Goal: Task Accomplishment & Management: Manage account settings

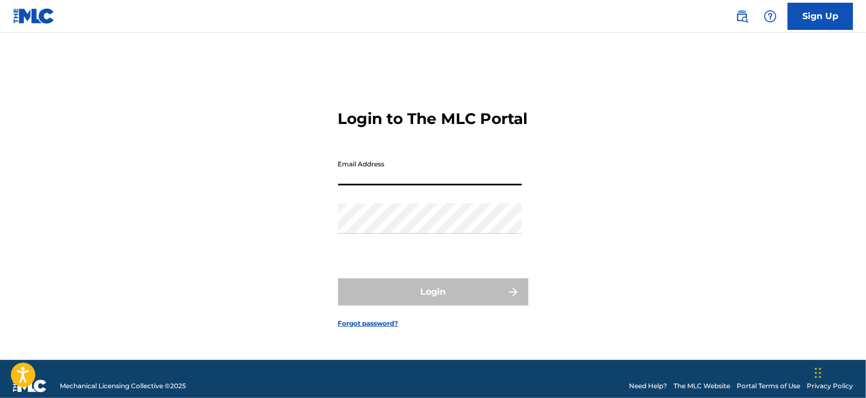
click at [420, 178] on input "Email Address" at bounding box center [430, 169] width 184 height 31
type input "[EMAIL_ADDRESS][DOMAIN_NAME]"
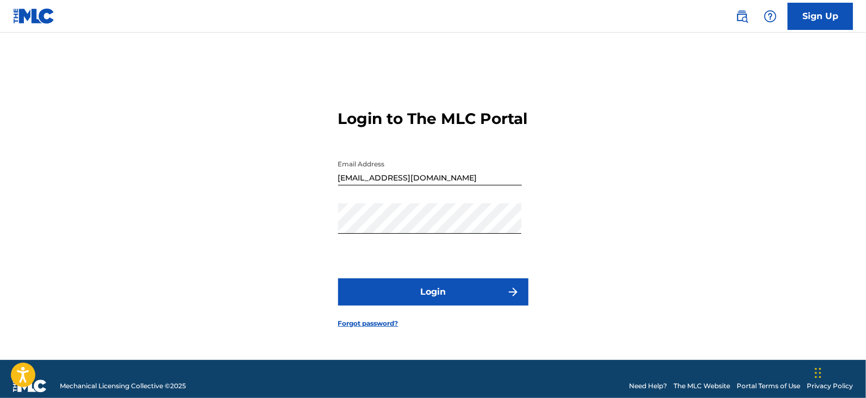
click at [395, 289] on button "Login" at bounding box center [433, 291] width 190 height 27
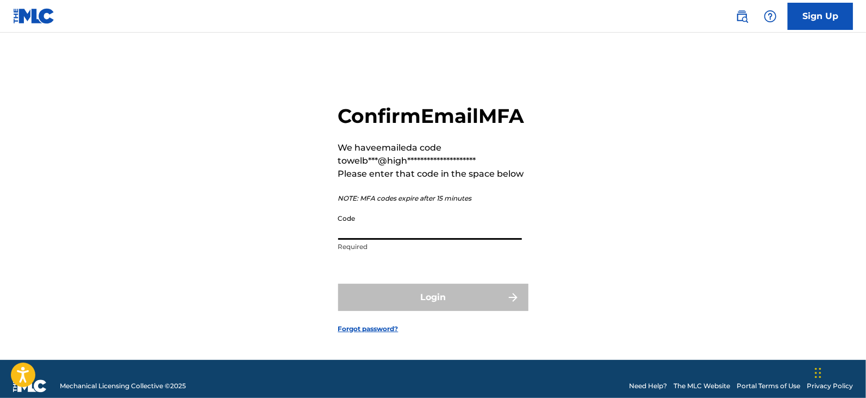
click at [402, 240] on input "Code" at bounding box center [430, 224] width 184 height 31
paste input "990557"
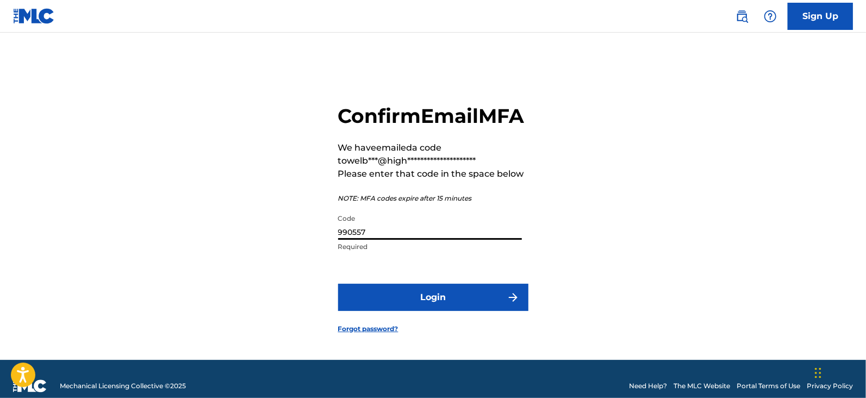
type input "990557"
click at [403, 311] on button "Login" at bounding box center [433, 297] width 190 height 27
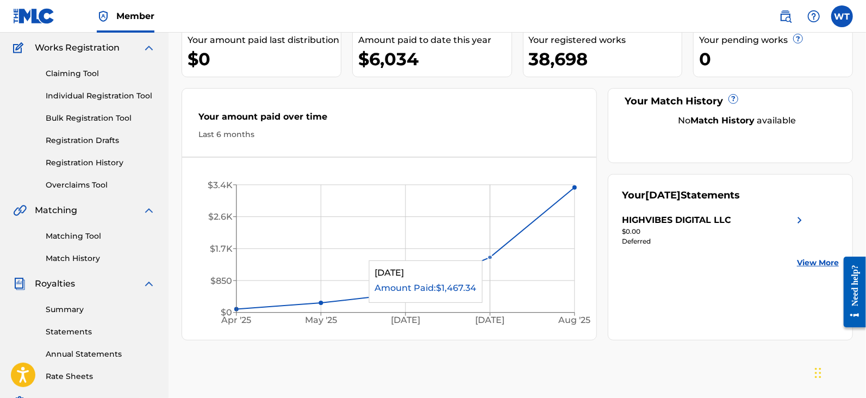
scroll to position [85, 0]
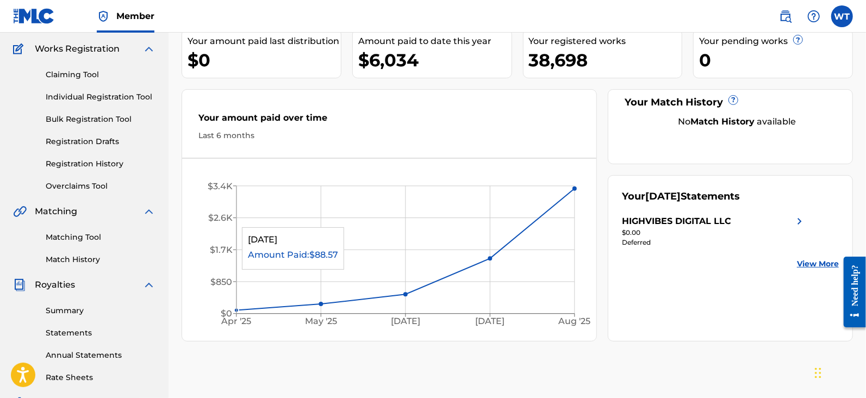
click at [251, 221] on icon "[DATE] May '[DATE] [DATE] '[DATE] $0 $850 $1.7K $2.6K $3.4K" at bounding box center [389, 253] width 414 height 166
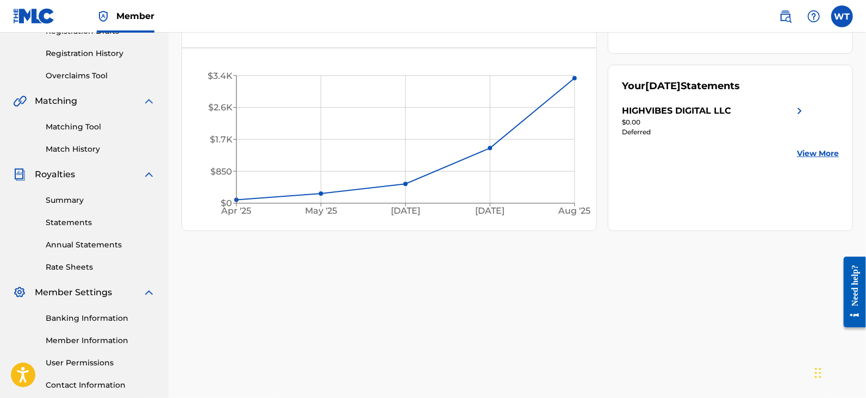
scroll to position [196, 0]
click at [79, 317] on link "Banking Information" at bounding box center [101, 317] width 110 height 11
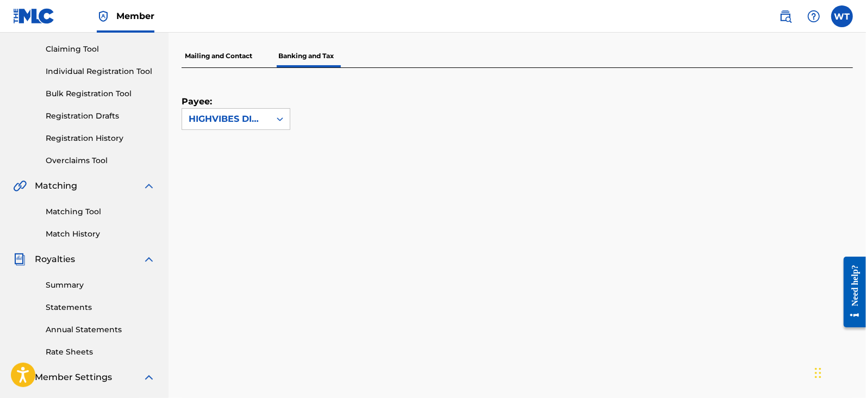
scroll to position [111, 0]
click at [245, 118] on div "HIGHVIBES DIGITAL LLC" at bounding box center [226, 119] width 75 height 13
click at [244, 150] on div "HIGHVIBES DIGITAL LLC" at bounding box center [236, 150] width 108 height 40
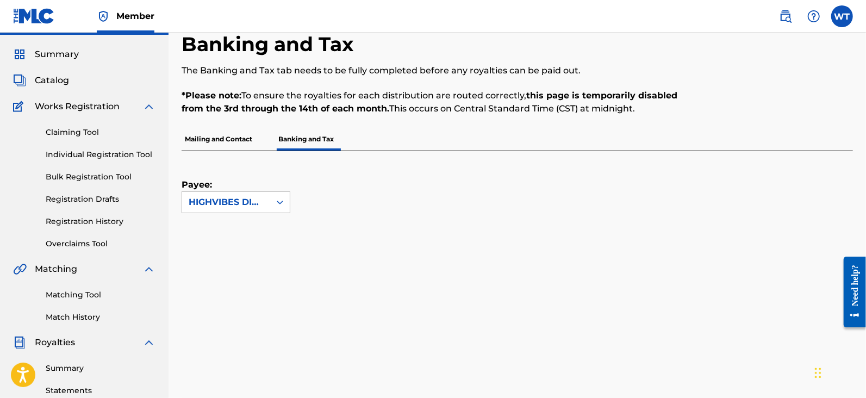
scroll to position [27, 0]
click at [238, 139] on p "Mailing and Contact" at bounding box center [219, 139] width 74 height 23
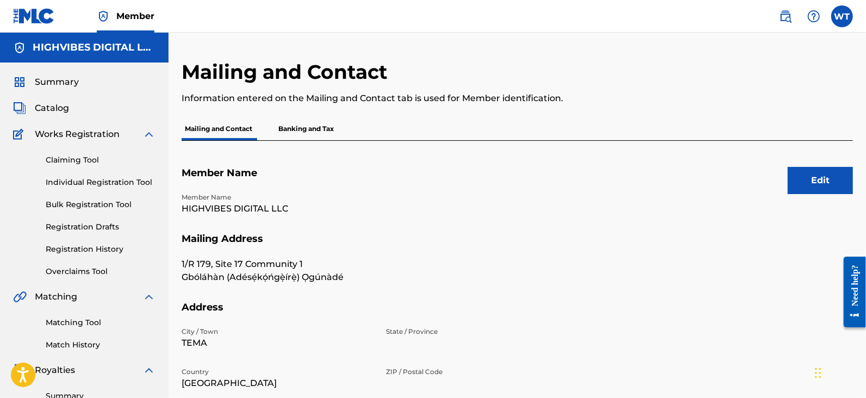
click at [303, 129] on p "Banking and Tax" at bounding box center [306, 128] width 62 height 23
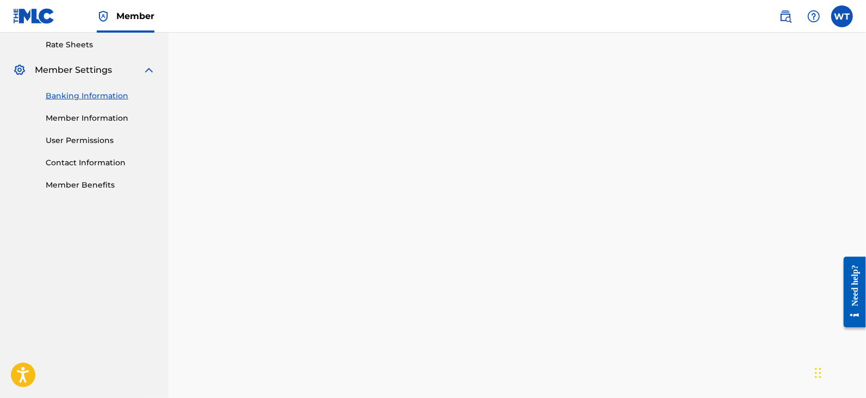
scroll to position [398, 0]
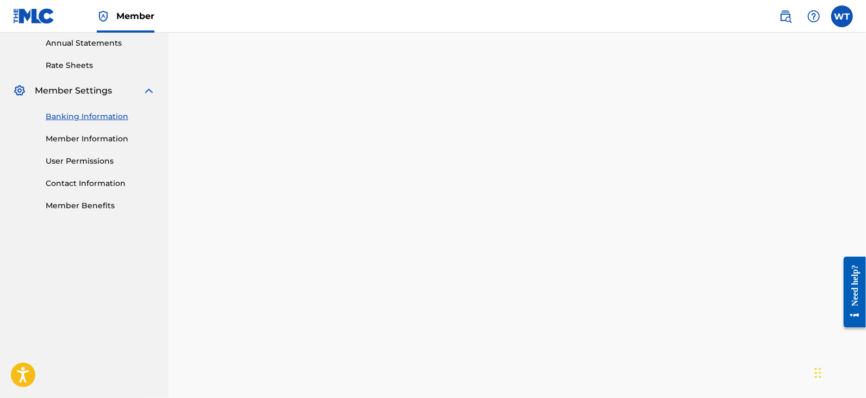
click at [92, 159] on link "User Permissions" at bounding box center [101, 161] width 110 height 11
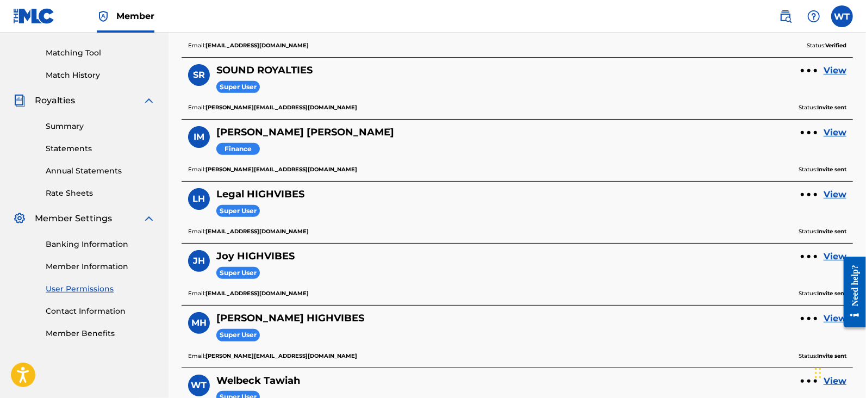
scroll to position [359, 0]
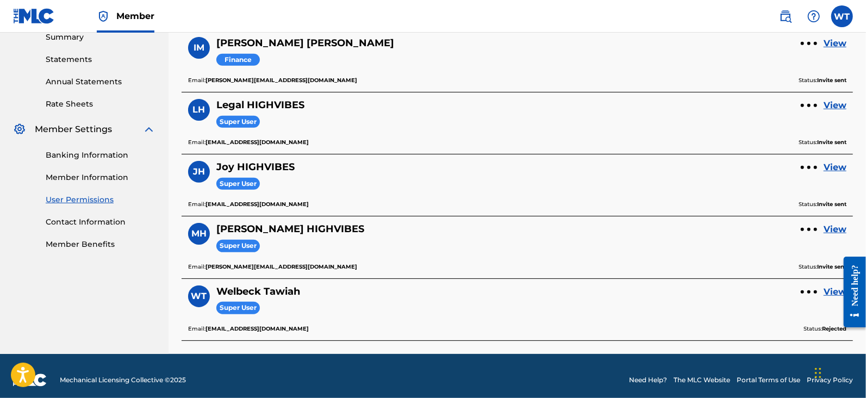
click at [107, 156] on link "Banking Information" at bounding box center [101, 155] width 110 height 11
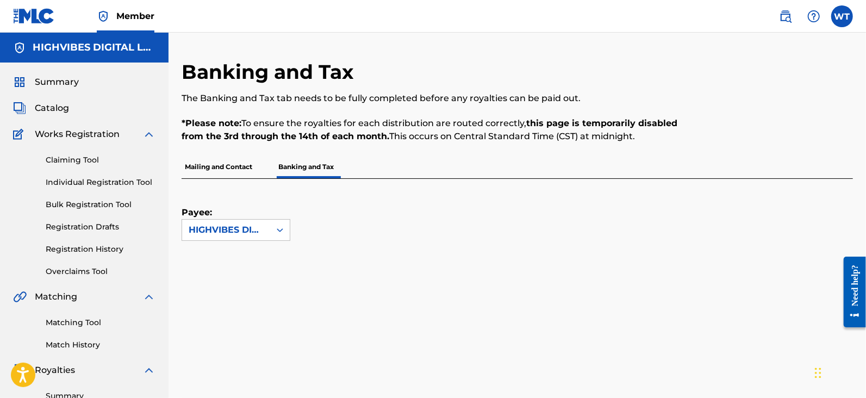
click at [216, 165] on p "Mailing and Contact" at bounding box center [219, 167] width 74 height 23
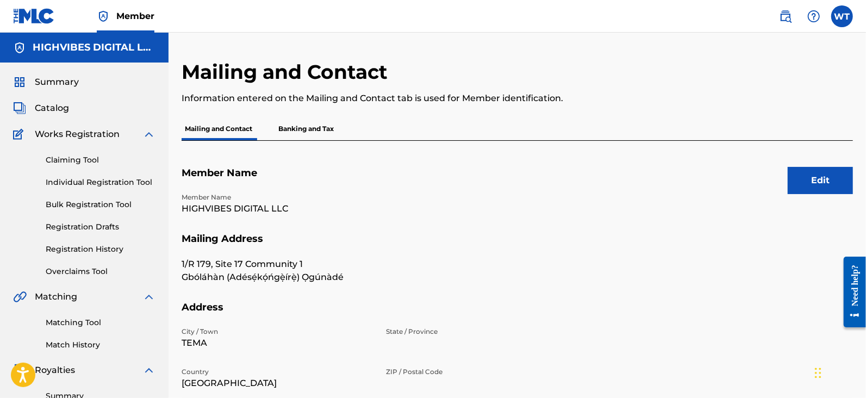
click at [299, 129] on p "Banking and Tax" at bounding box center [306, 128] width 62 height 23
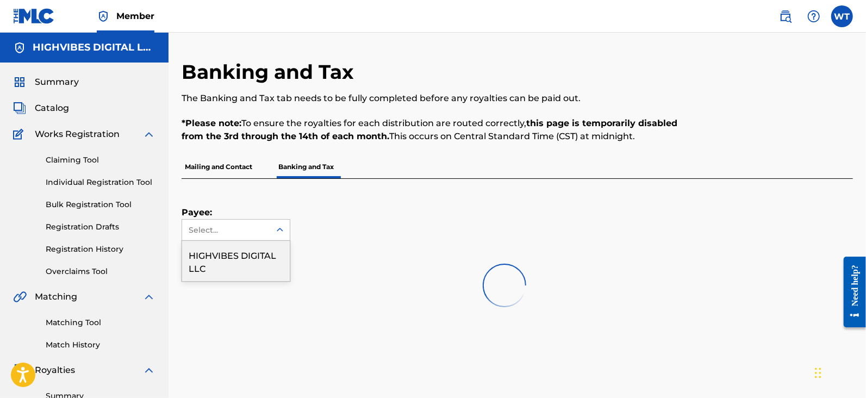
click at [234, 234] on div "Select..." at bounding box center [226, 230] width 74 height 11
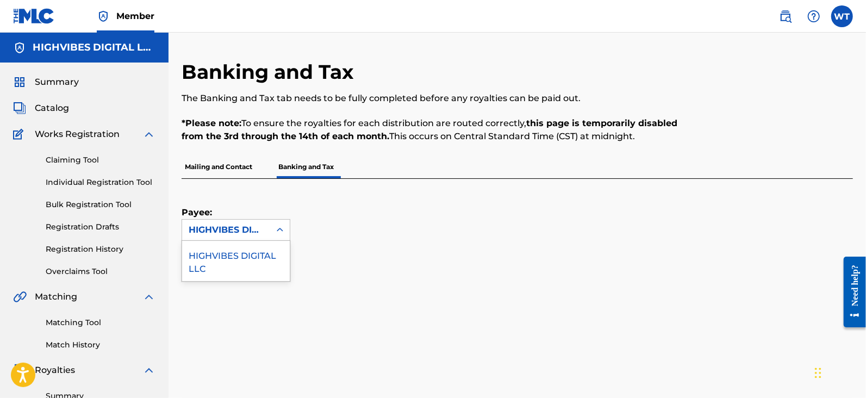
click at [231, 262] on div "HIGHVIBES DIGITAL LLC" at bounding box center [236, 261] width 108 height 40
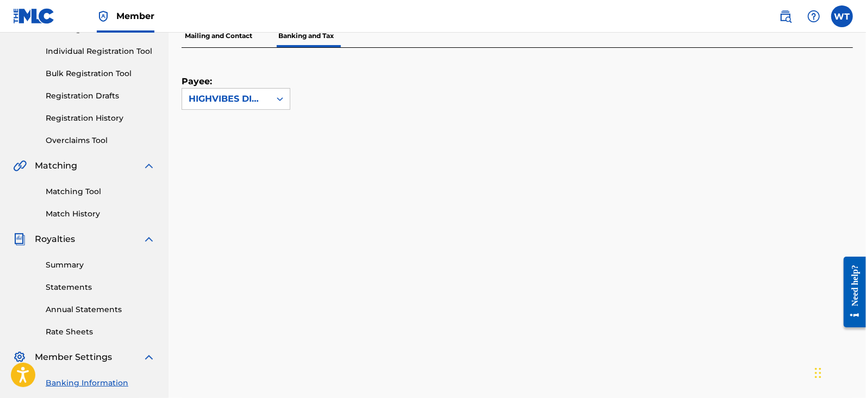
scroll to position [276, 0]
